Goal: Subscribe to service/newsletter

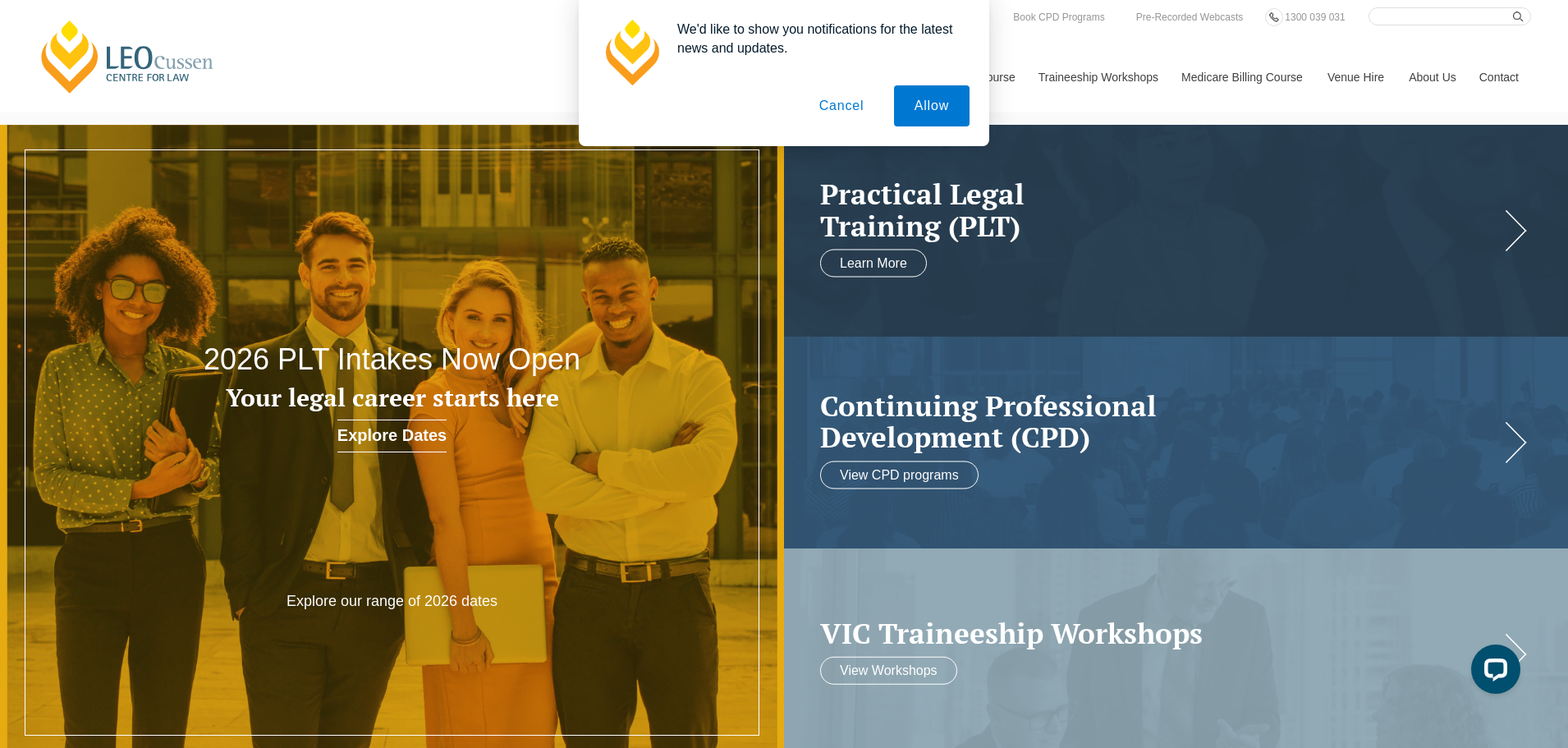
click at [853, 105] on button "Cancel" at bounding box center [842, 105] width 86 height 41
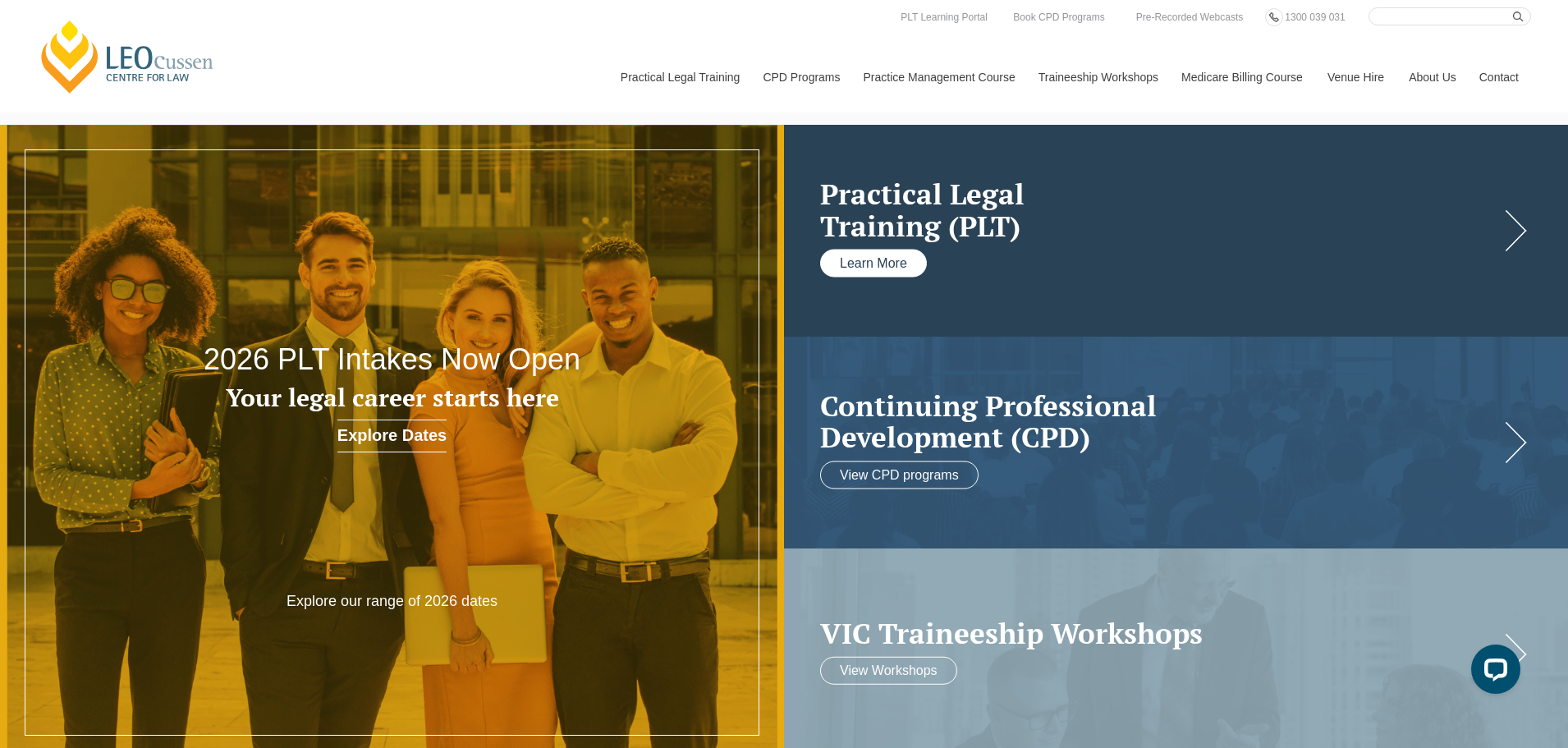
click at [880, 258] on link "Learn More" at bounding box center [873, 264] width 106 height 28
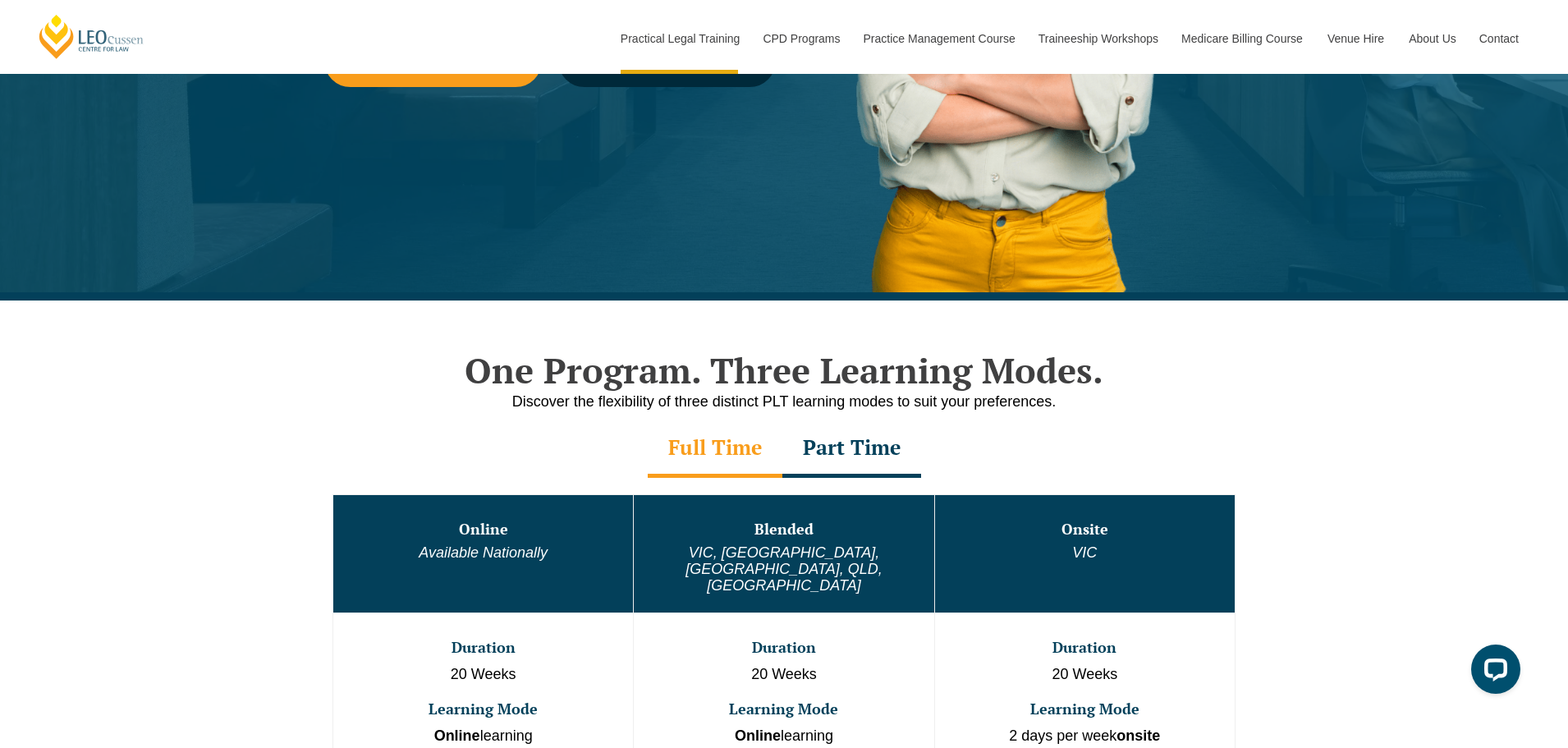
scroll to position [575, 0]
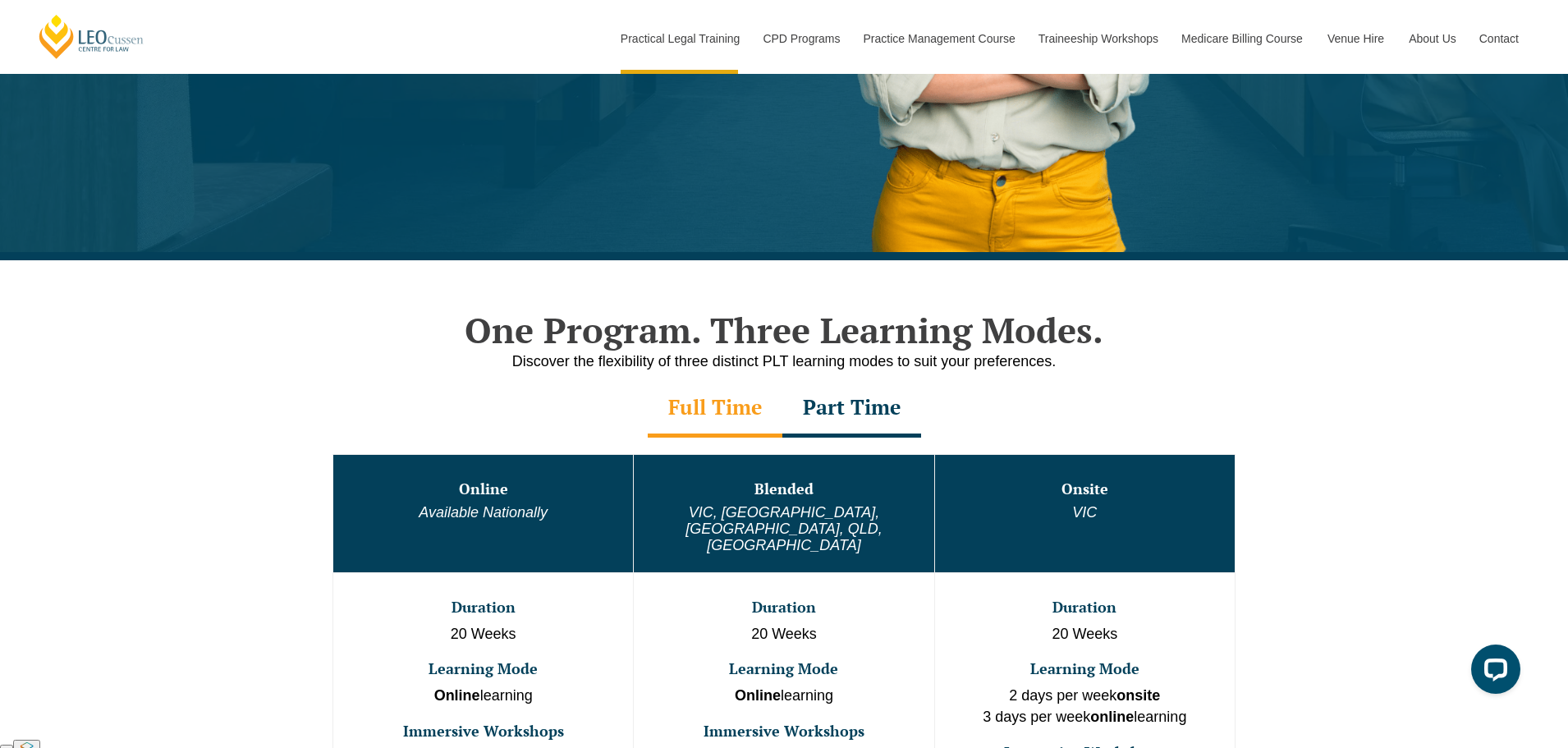
click at [844, 409] on div "Part Time" at bounding box center [851, 408] width 139 height 58
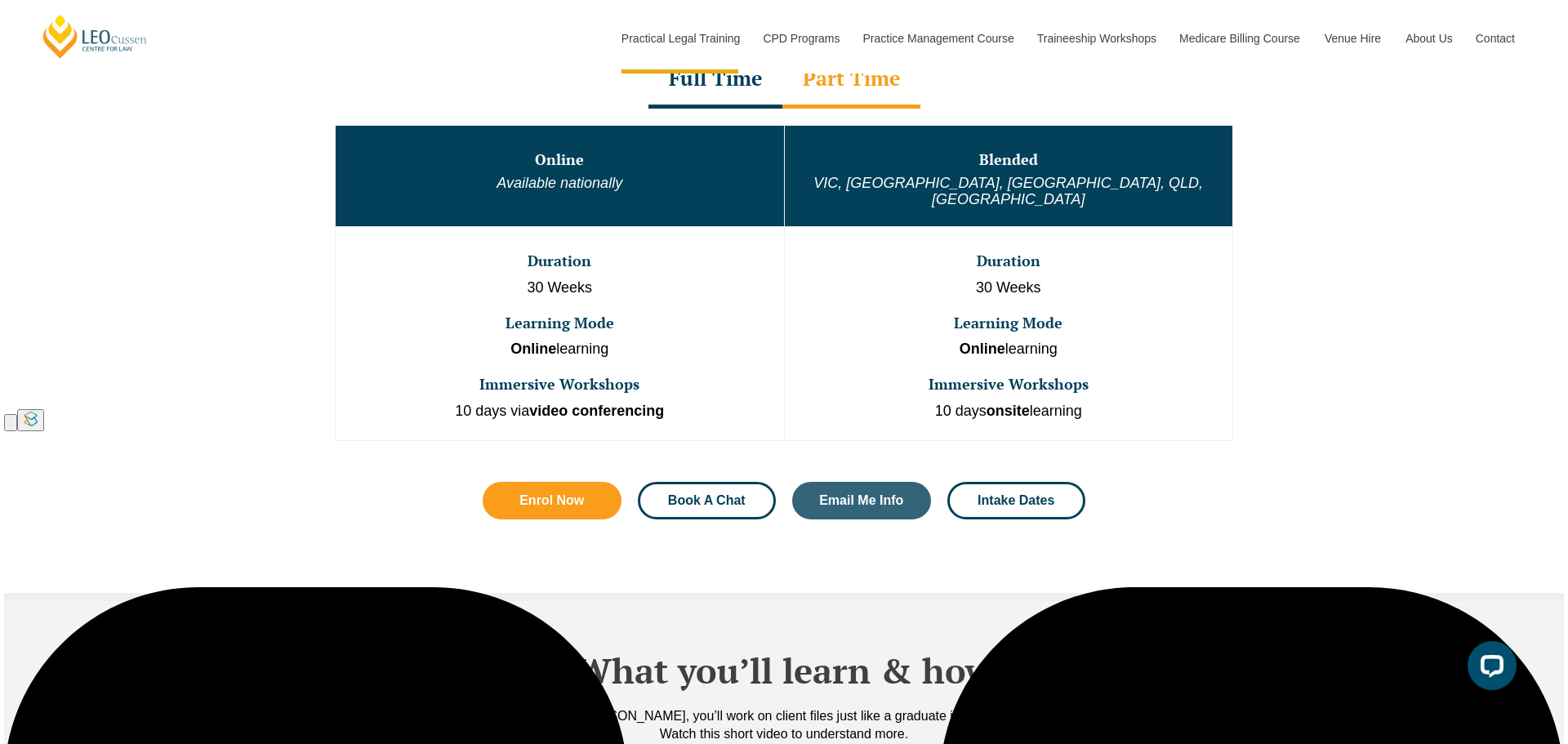
scroll to position [980, 0]
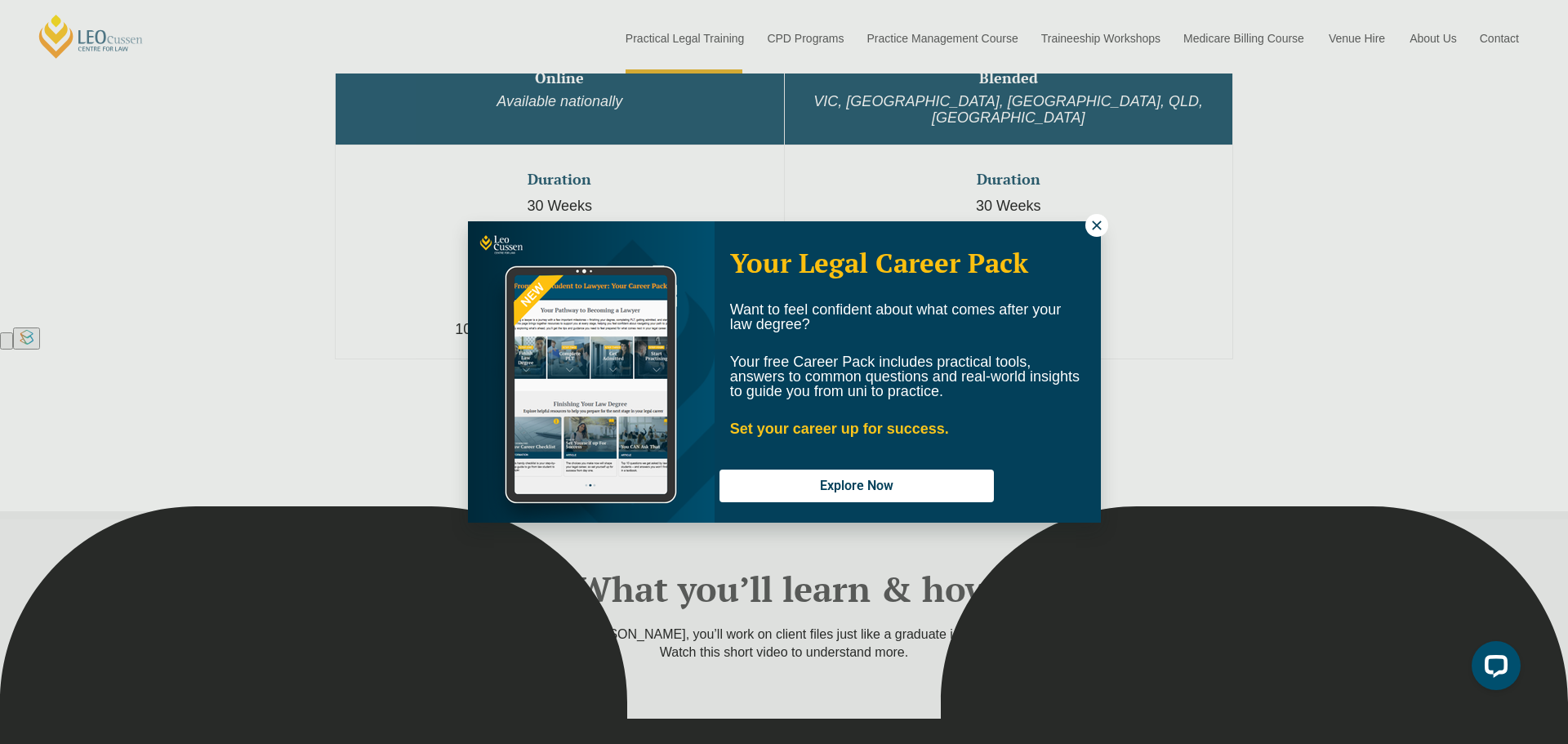
click at [1101, 229] on icon at bounding box center [1096, 225] width 15 height 15
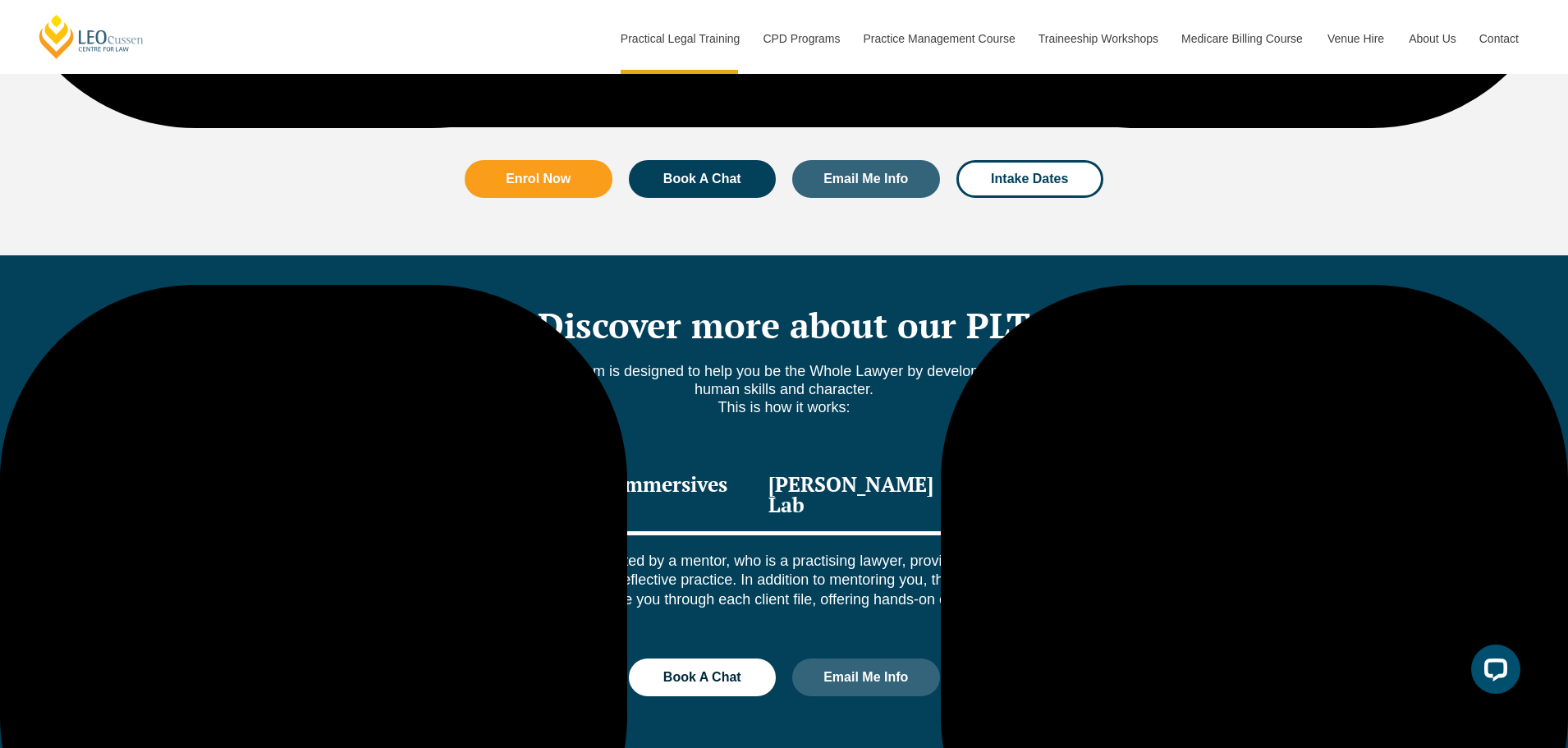
scroll to position [2022, 0]
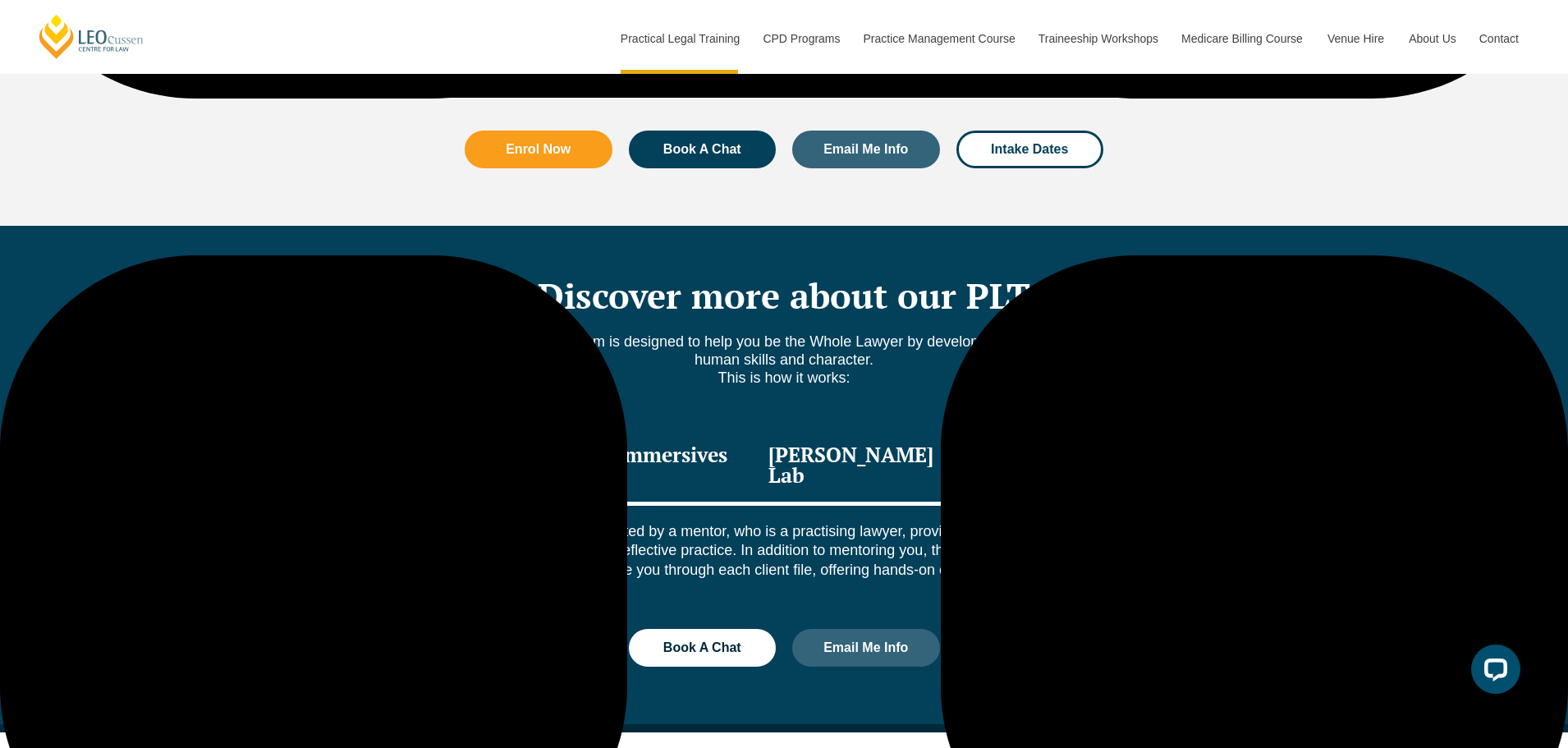
click at [585, 443] on div "Rotations" at bounding box center [528, 467] width 136 height 78
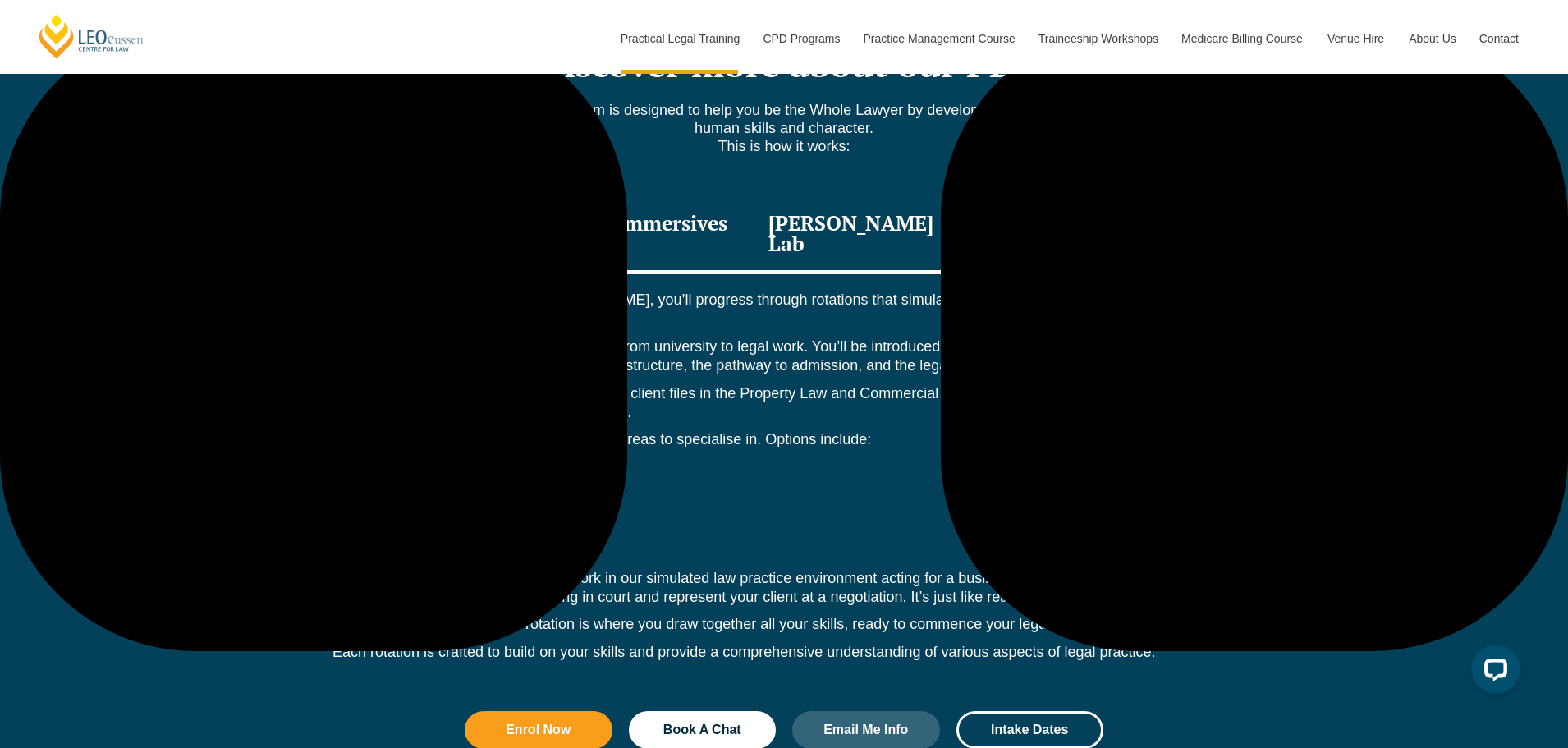
scroll to position [2269, 0]
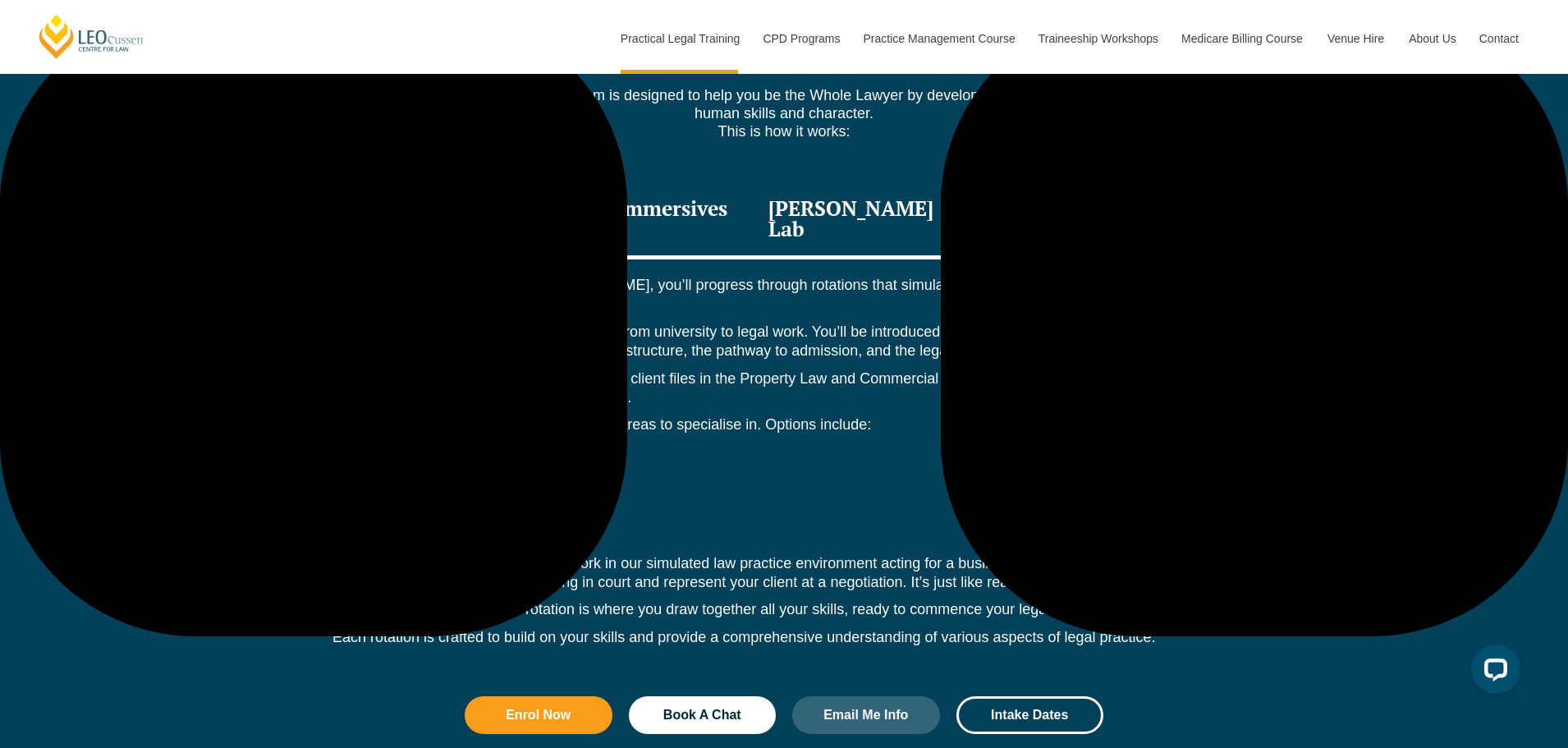
click at [708, 202] on div "Immersives" at bounding box center [673, 221] width 152 height 78
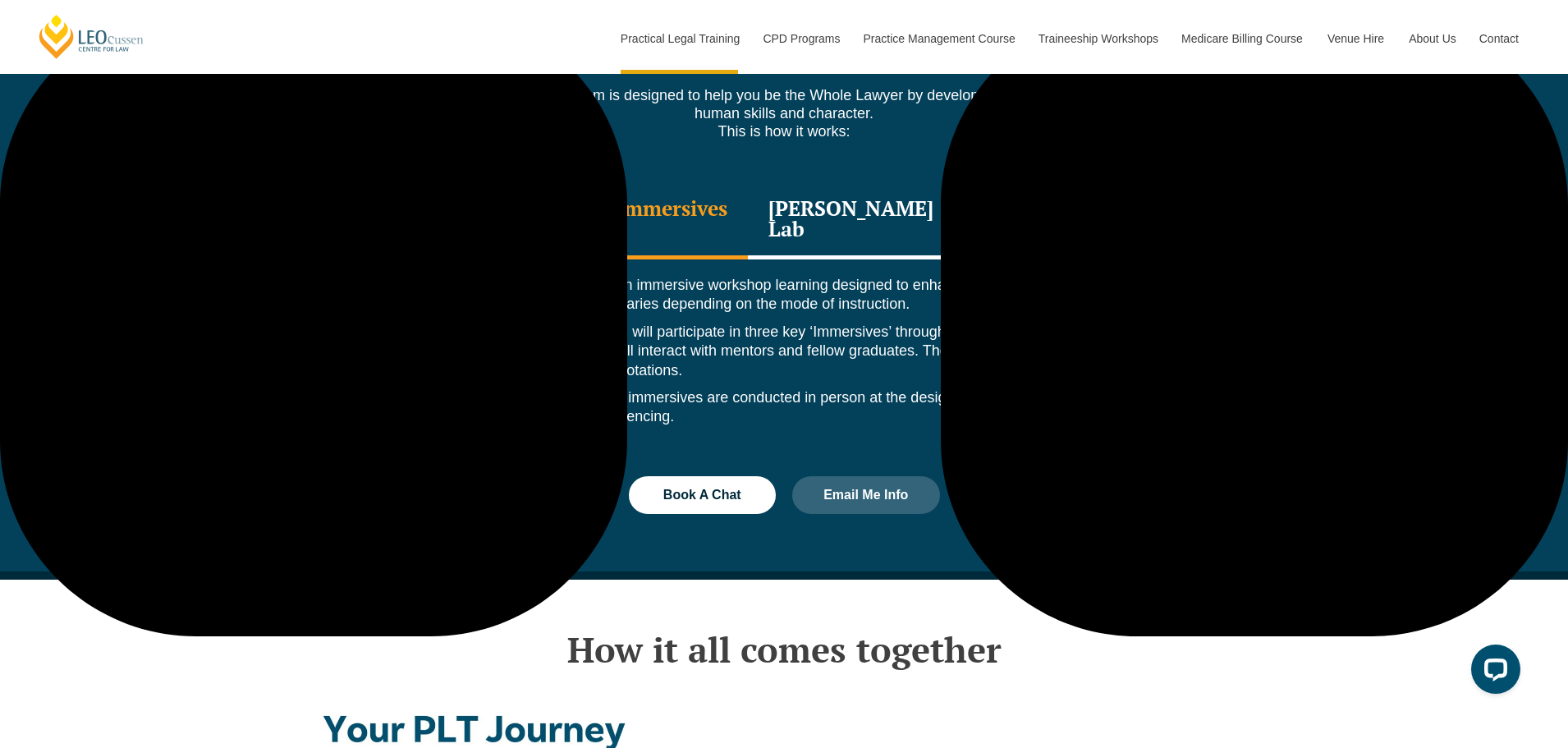
click at [870, 190] on div "Leo Justice Lab" at bounding box center [868, 221] width 241 height 78
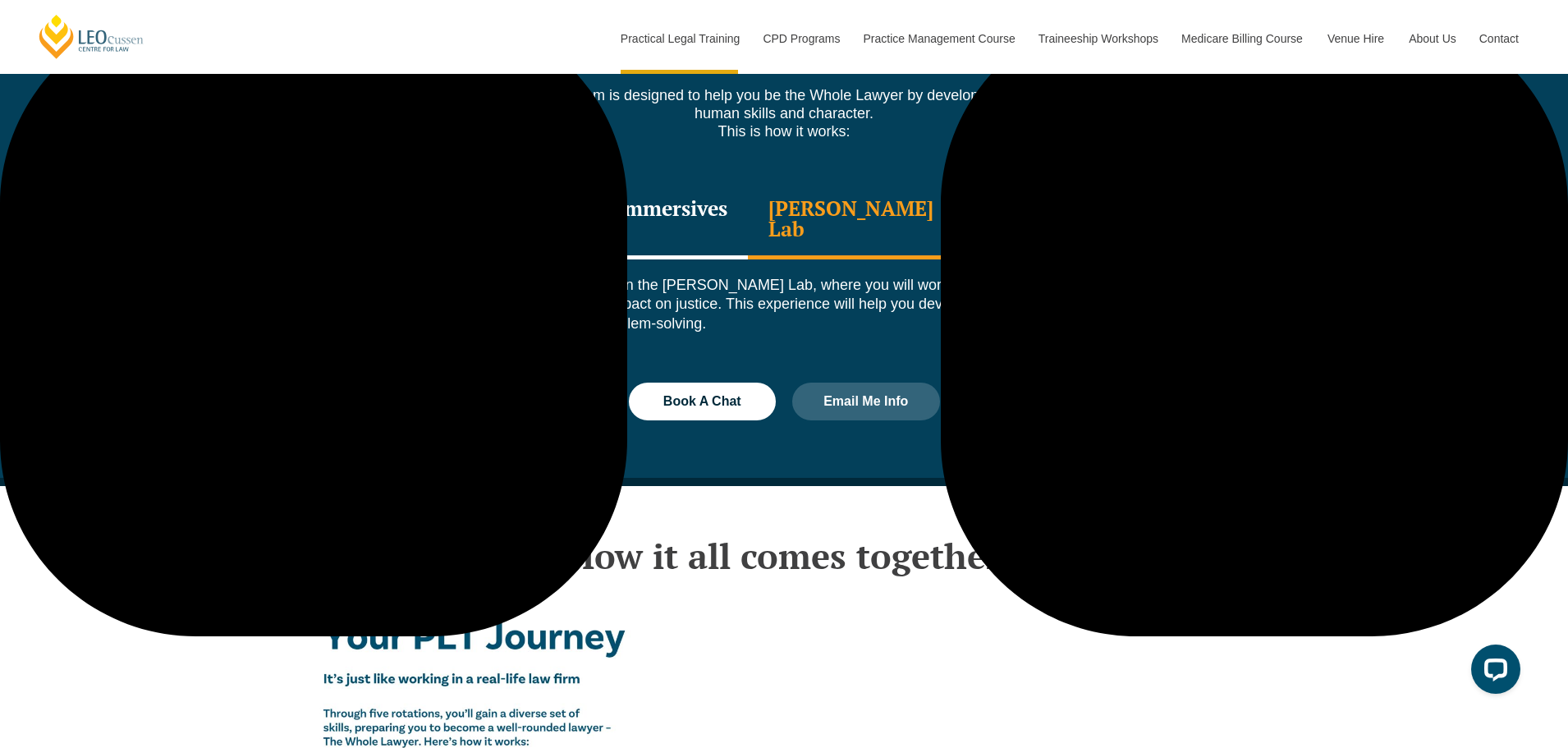
click at [1038, 199] on div "Professional Placement" at bounding box center [1120, 221] width 263 height 78
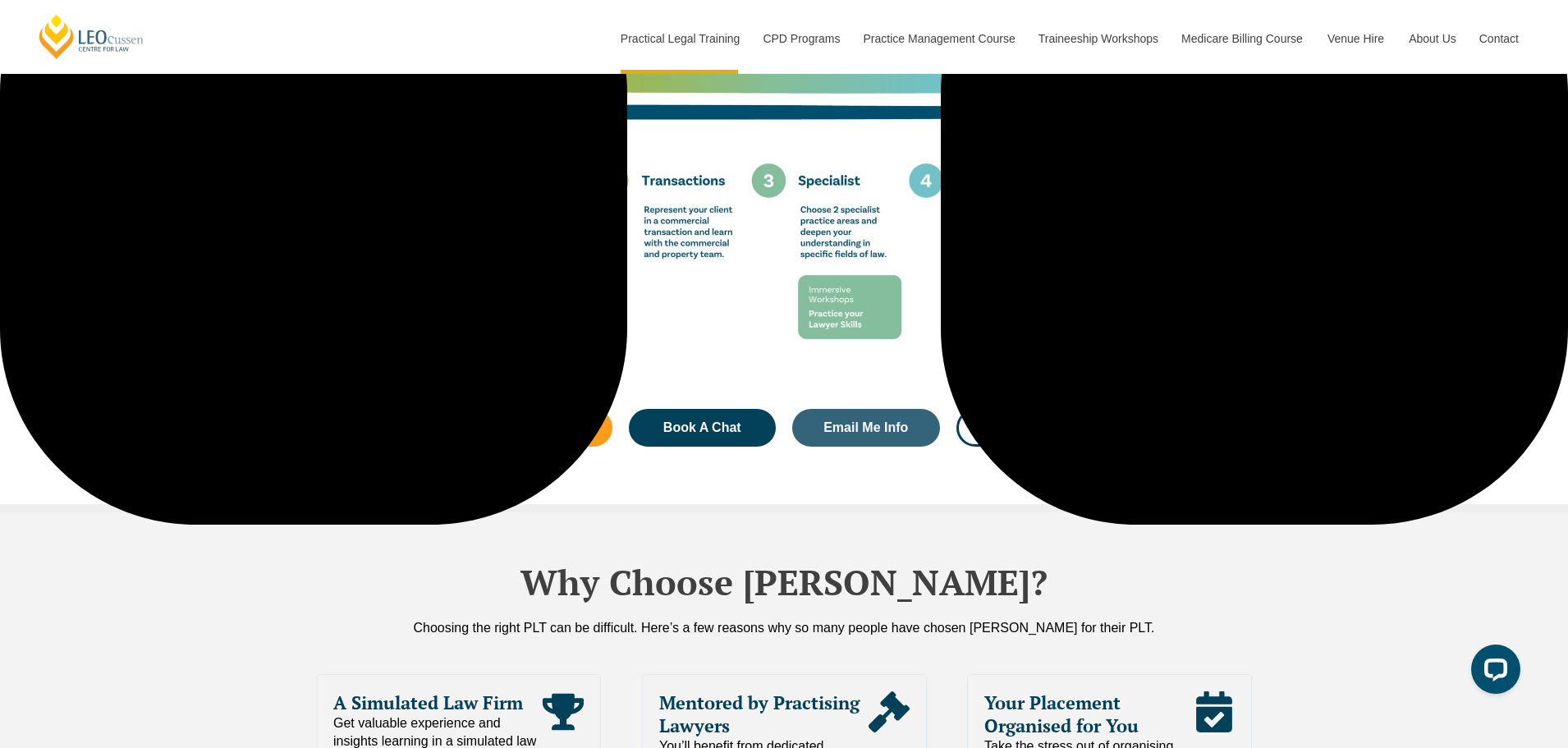
scroll to position [3173, 0]
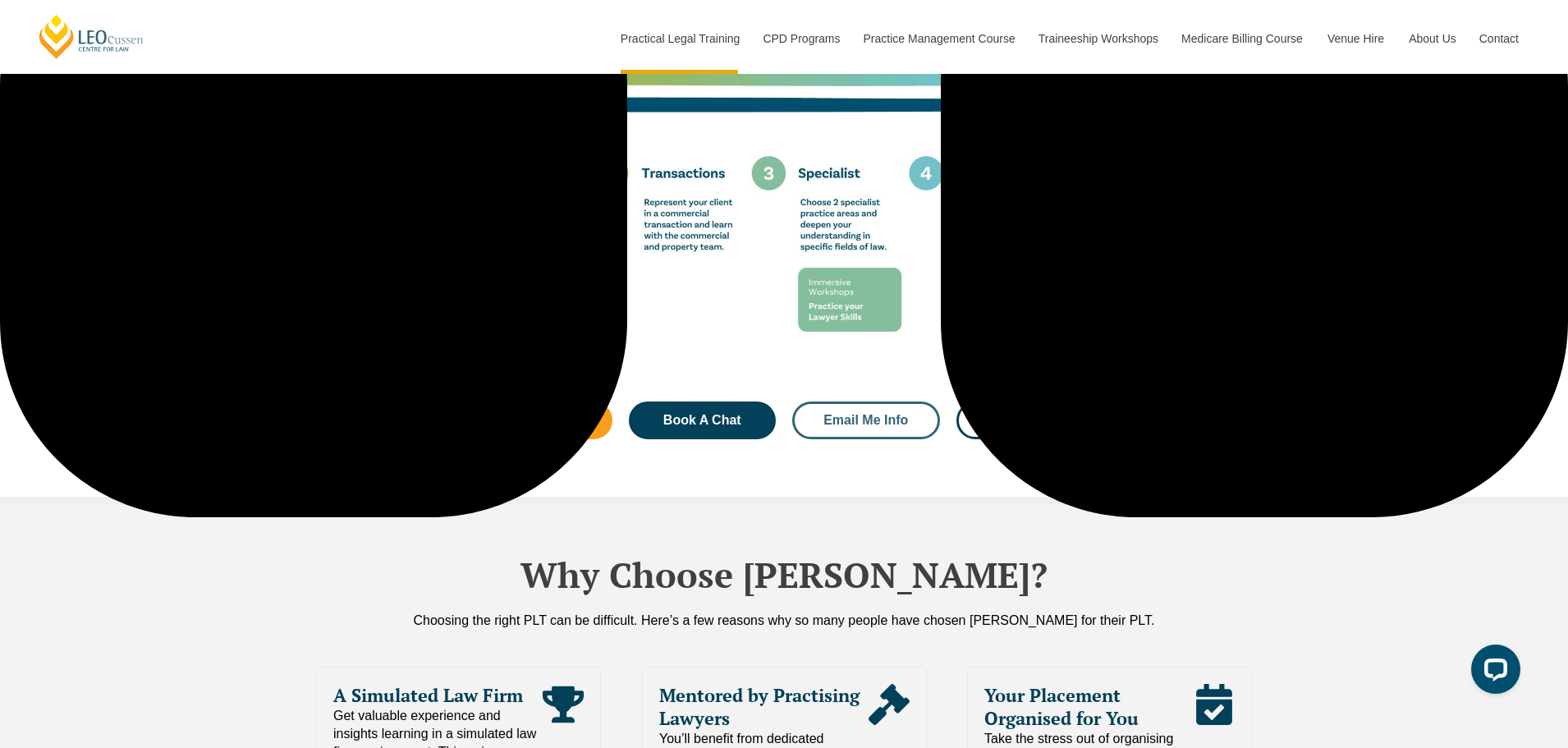
click at [849, 414] on span "Email Me Info" at bounding box center [865, 420] width 85 height 13
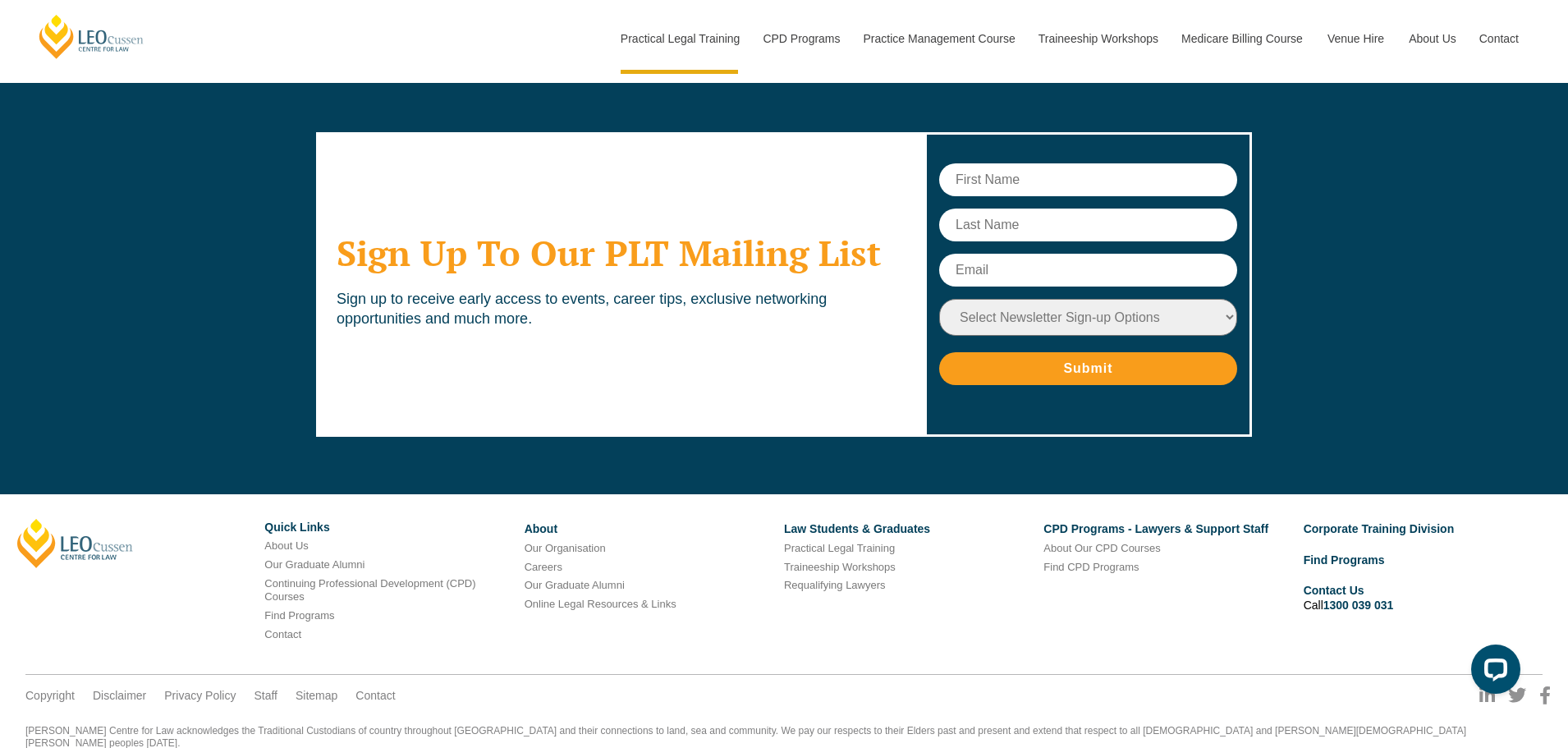
scroll to position [7950, 0]
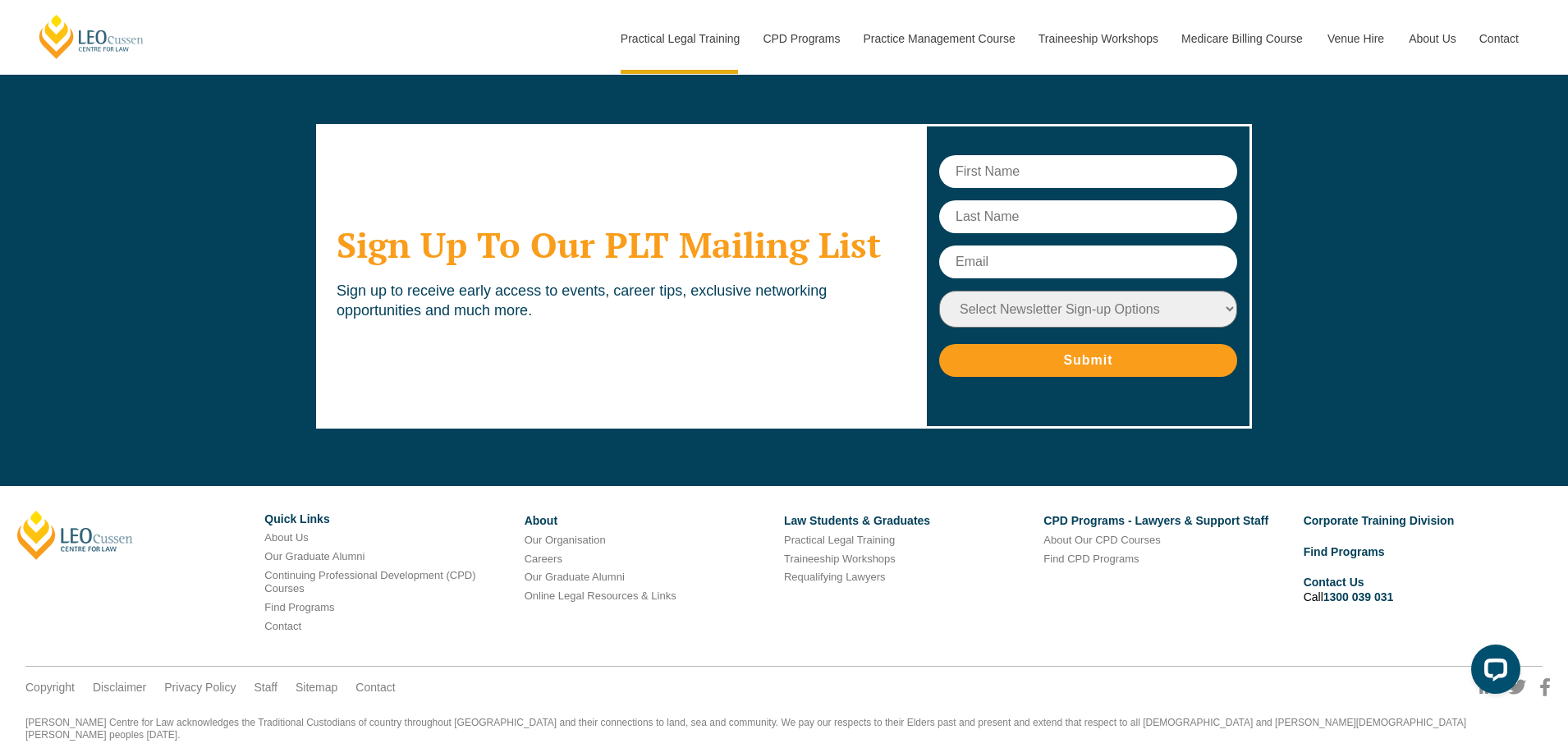
click at [1039, 155] on input "text" at bounding box center [1088, 172] width 298 height 33
type input "Susan"
type input "Farrow"
type input "sphen72@gmail.com"
click at [1075, 291] on select "Select Newsletter Sign-up Options Practical Legal Training - VIC Practical Lega…" at bounding box center [1088, 310] width 298 height 37
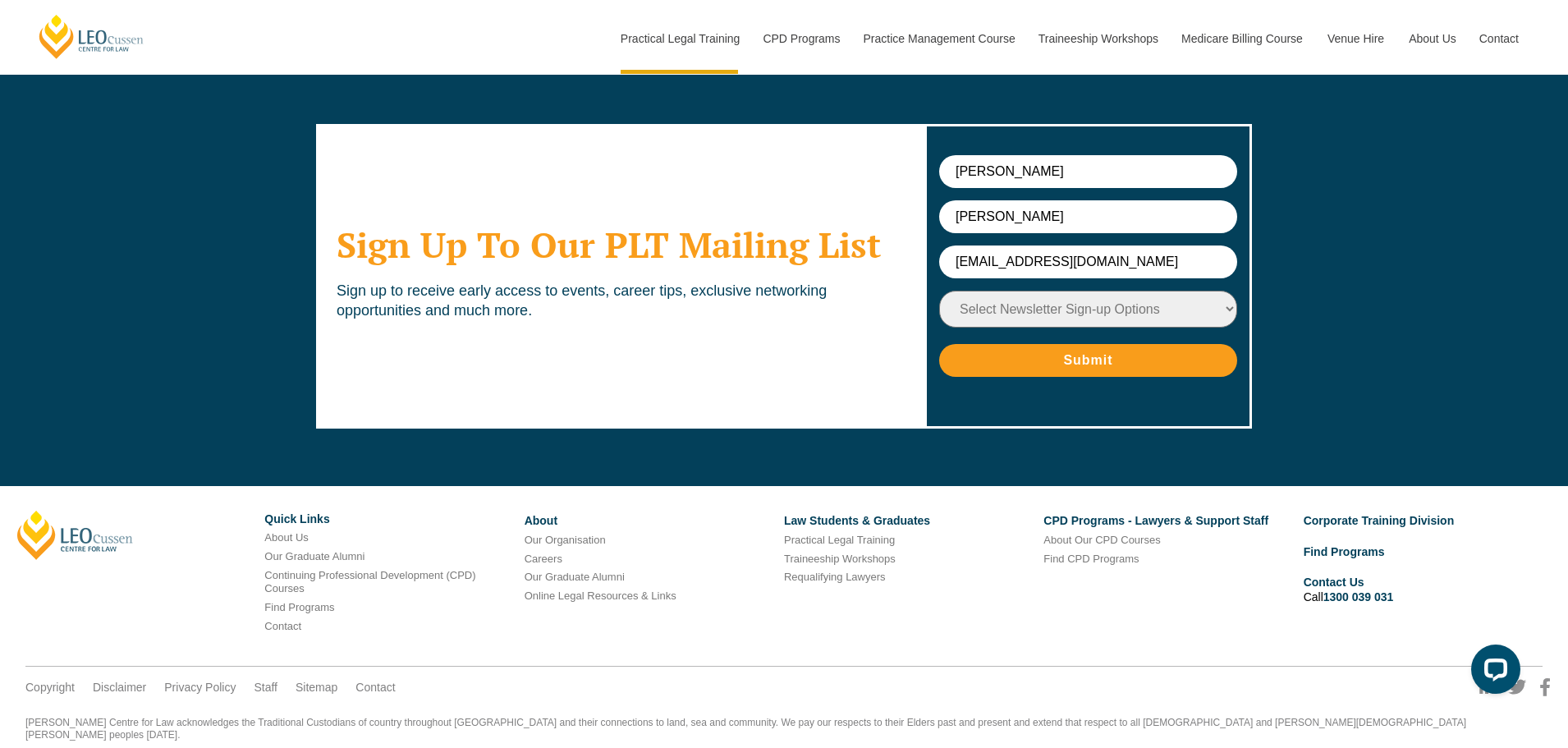
click at [1373, 319] on div "Sign Up To Our PLT Mailing List Sign up to receive early access to events, care…" at bounding box center [784, 277] width 1568 height 404
drag, startPoint x: 1117, startPoint y: 227, endPoint x: 875, endPoint y: 227, distance: 242.0
click at [875, 227] on div "Sign Up To Our PLT Mailing List Sign up to receive early access to events, care…" at bounding box center [784, 277] width 936 height 404
click at [1142, 291] on select "Select Newsletter Sign-up Options Practical Legal Training - VIC Practical Lega…" at bounding box center [1088, 310] width 298 height 37
drag, startPoint x: 984, startPoint y: 235, endPoint x: 1050, endPoint y: 207, distance: 71.7
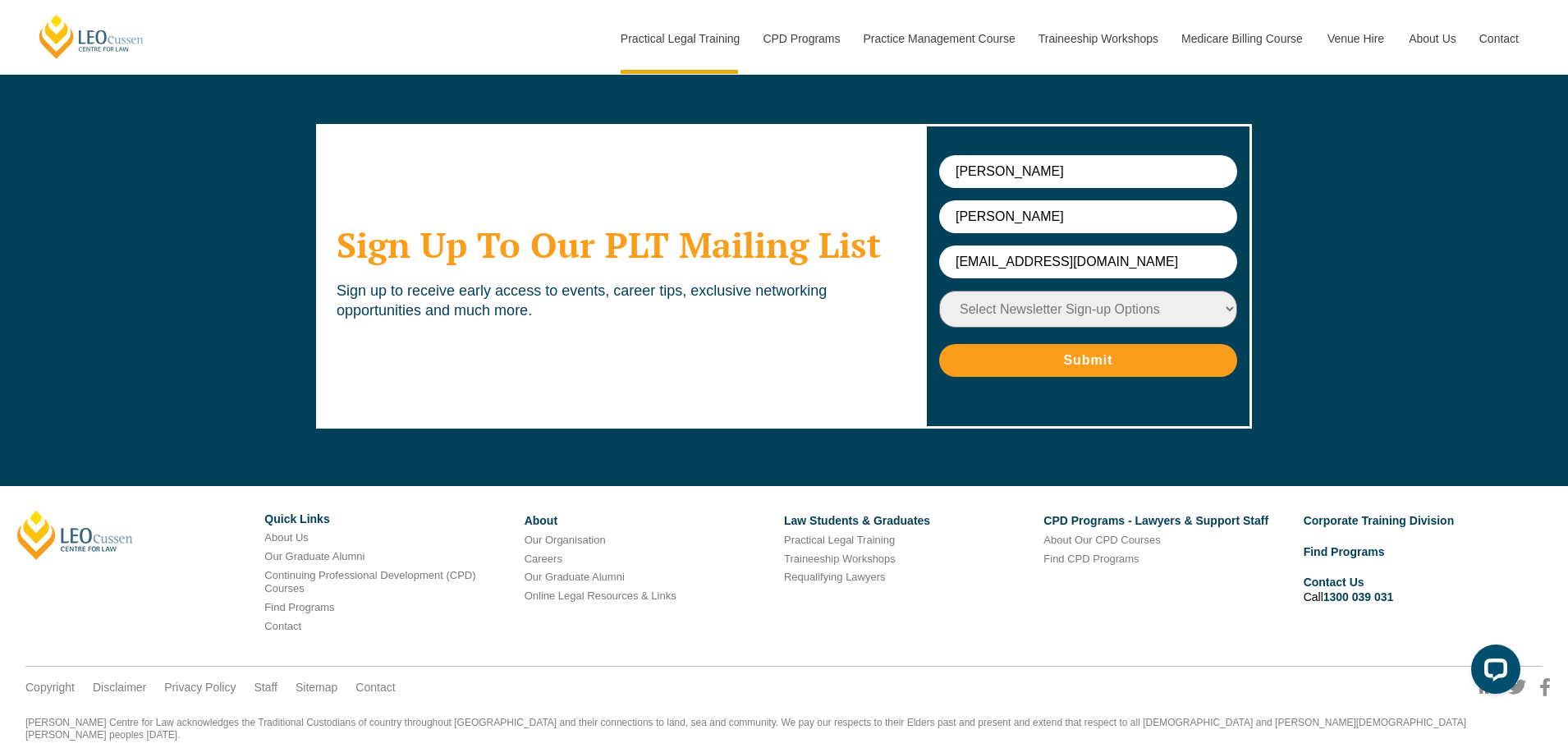
click at [854, 228] on div "Sign Up To Our PLT Mailing List Sign up to receive early access to events, care…" at bounding box center [784, 277] width 936 height 404
click at [960, 200] on input "Farrow" at bounding box center [1088, 217] width 298 height 33
click at [969, 200] on input "Farrow" at bounding box center [1088, 217] width 298 height 33
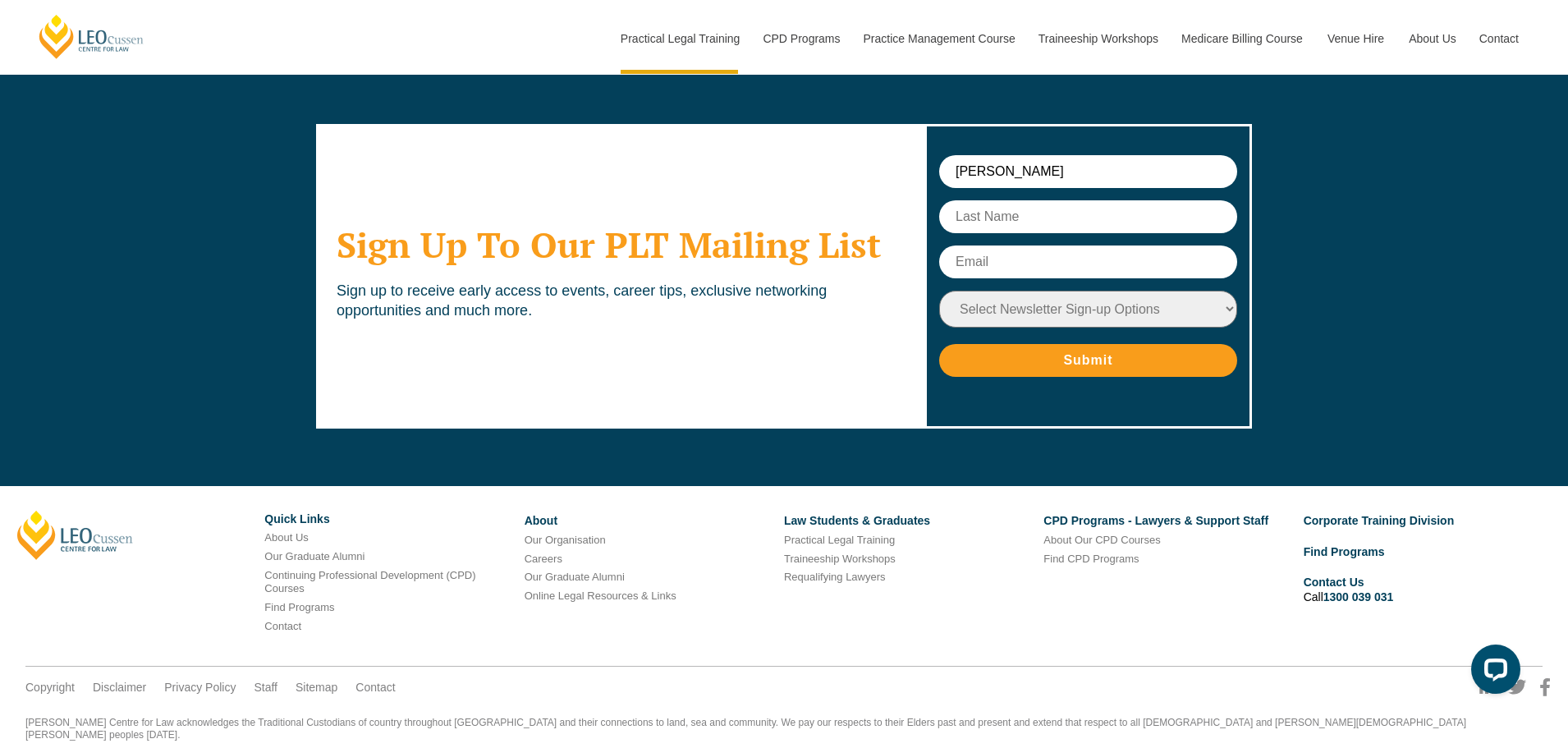
click at [982, 155] on input "Susan" at bounding box center [1088, 172] width 298 height 33
